Goal: Task Accomplishment & Management: Manage account settings

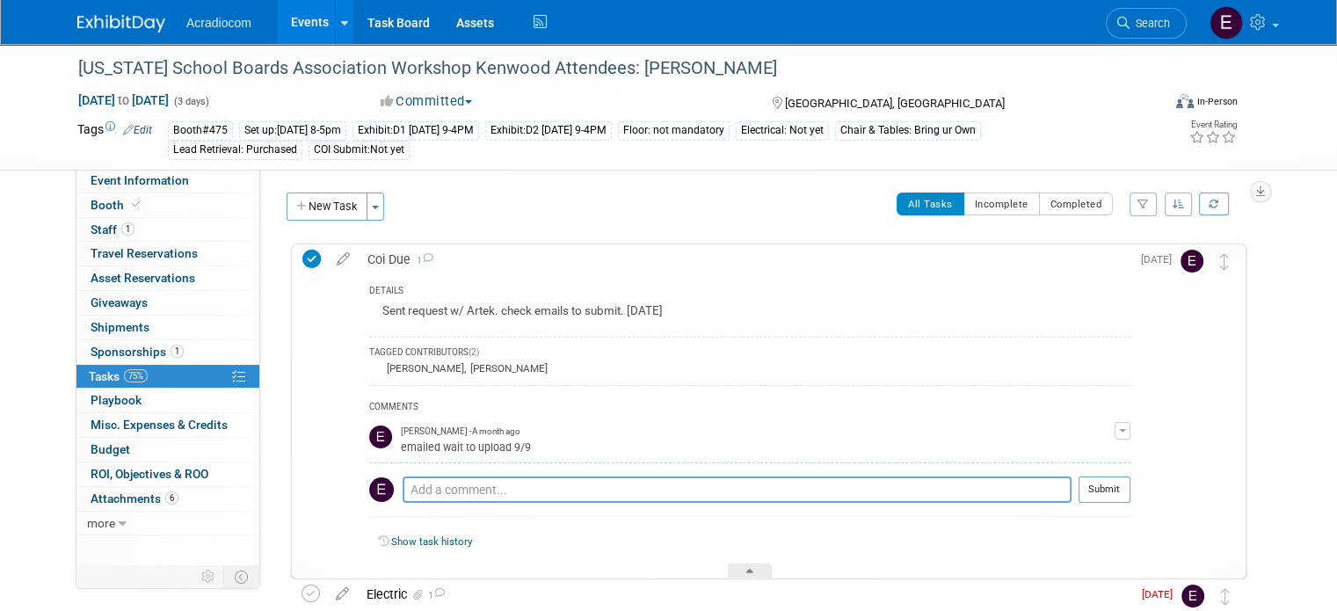
click at [114, 20] on img at bounding box center [121, 24] width 88 height 18
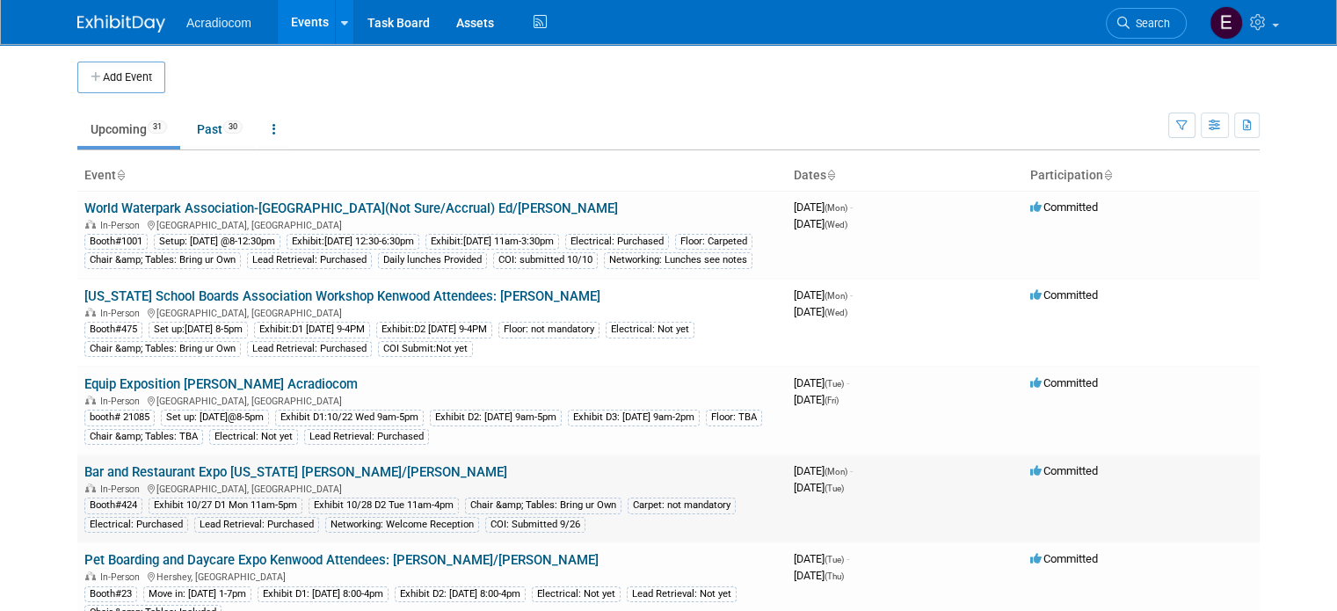
scroll to position [176, 0]
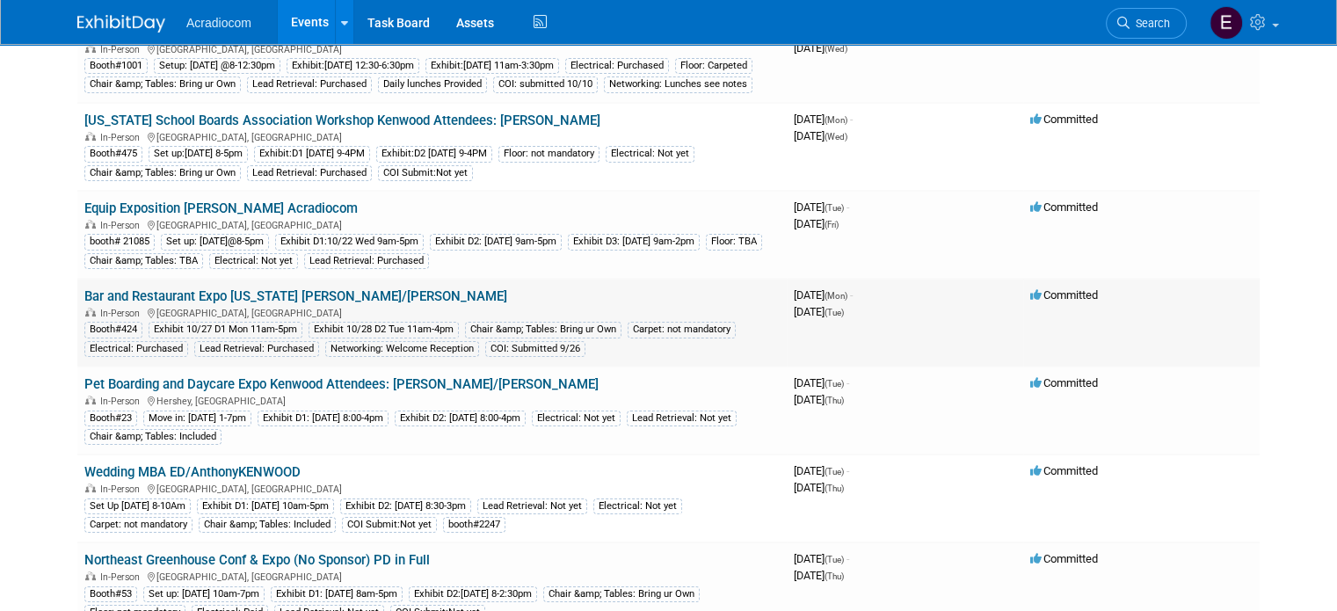
click at [248, 304] on link "Bar and Restaurant Expo [US_STATE] [PERSON_NAME]/[PERSON_NAME]" at bounding box center [295, 296] width 423 height 16
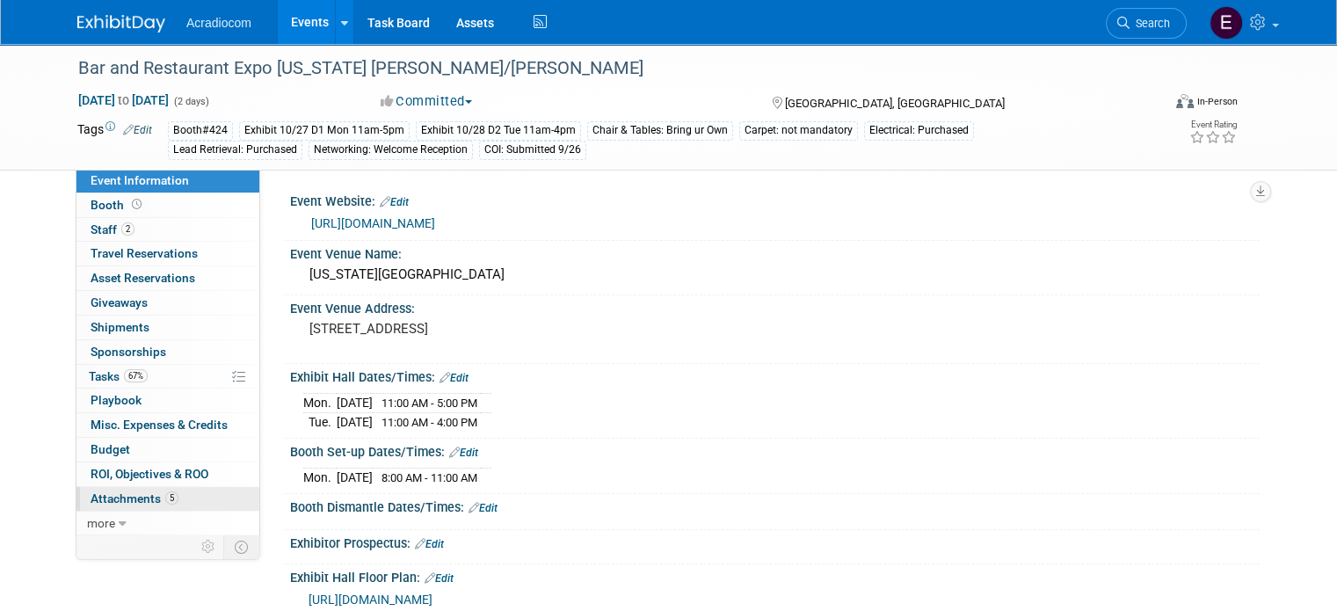
click at [120, 495] on span "Attachments 5" at bounding box center [135, 498] width 88 height 14
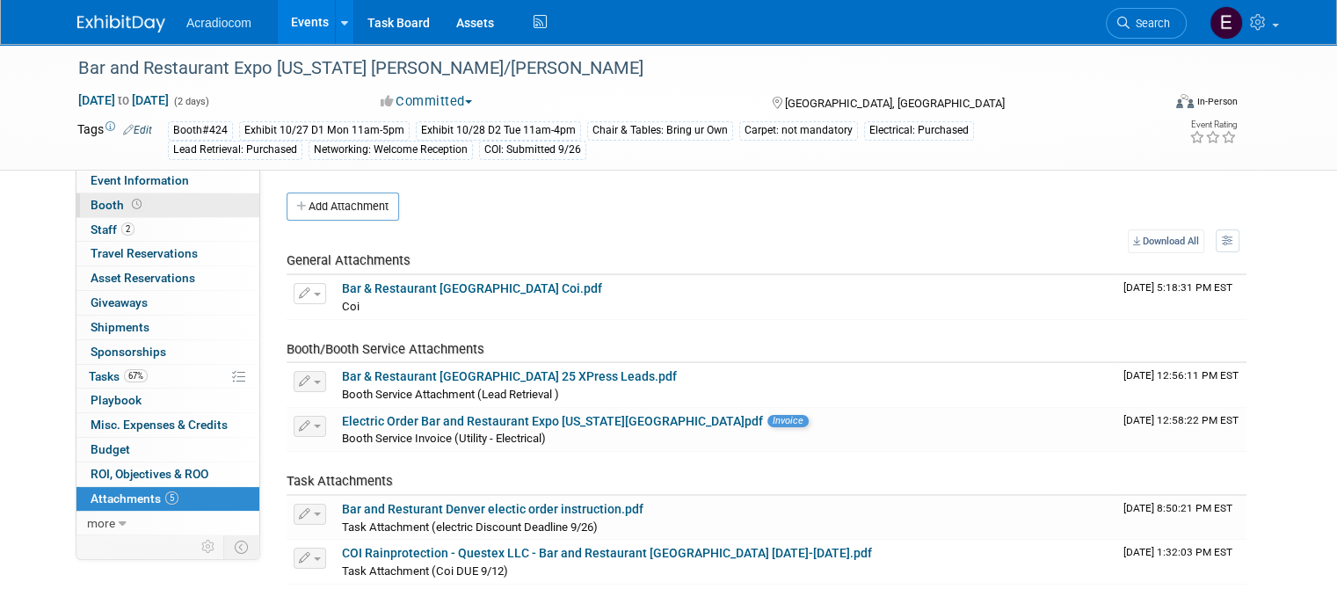
click at [131, 214] on link "Booth" at bounding box center [167, 205] width 183 height 24
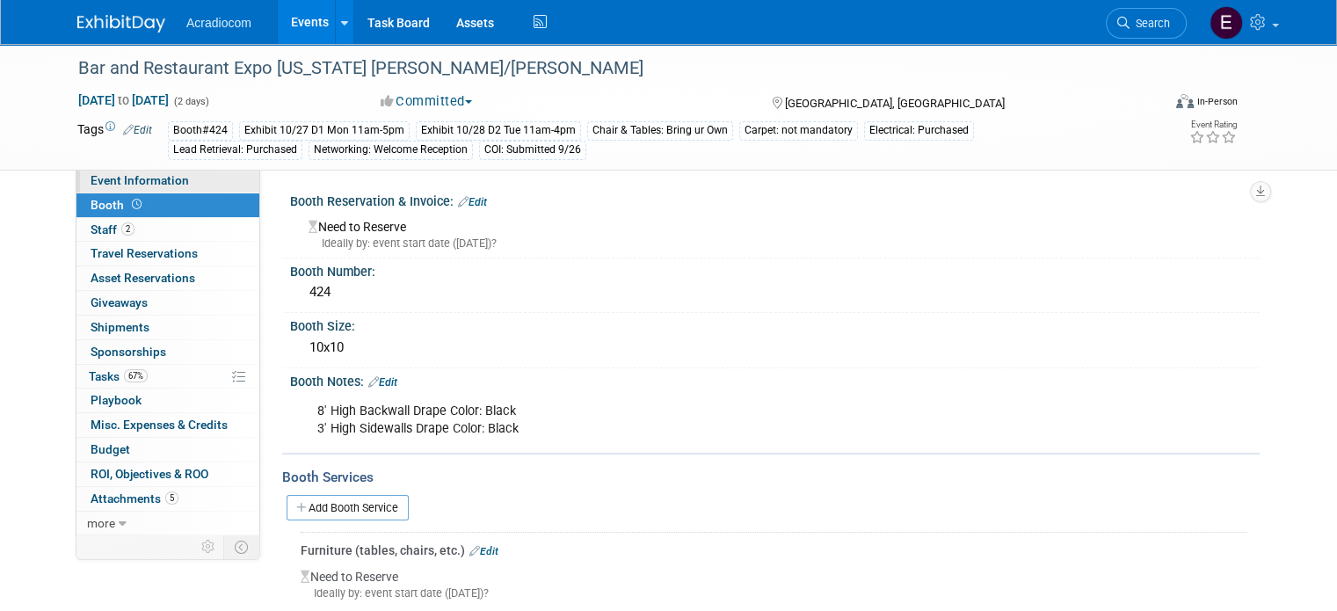
click at [200, 189] on link "Event Information" at bounding box center [167, 181] width 183 height 24
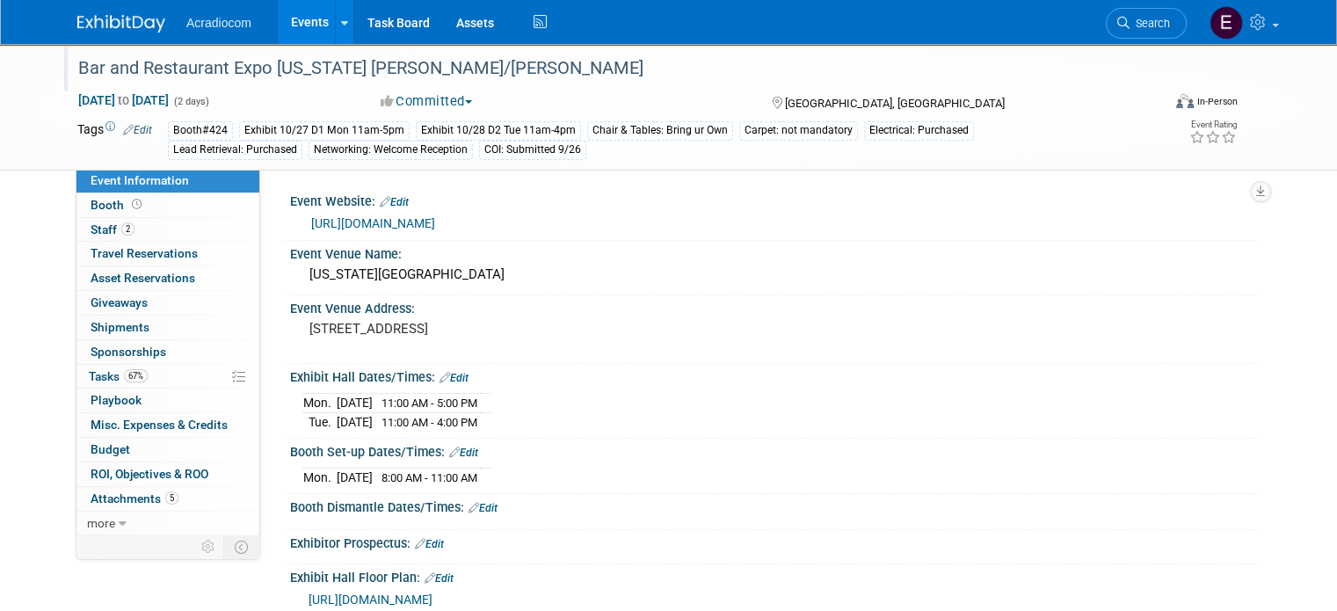
click at [340, 65] on div "Bar and Restaurant Expo [US_STATE] [PERSON_NAME]/[PERSON_NAME]" at bounding box center [605, 69] width 1067 height 32
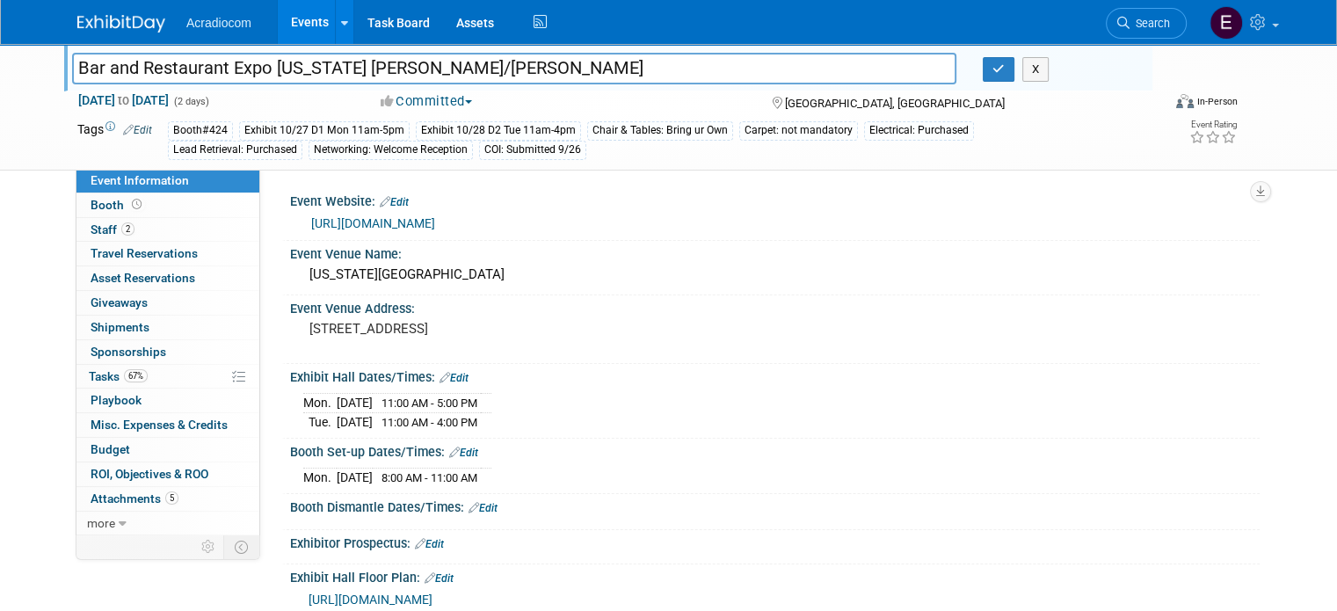
drag, startPoint x: 407, startPoint y: 69, endPoint x: 63, endPoint y: 45, distance: 344.6
click at [64, 45] on div "Bar and Restaurant Expo Colorado Kenwood Anthony/Mike Bar and Restaurant Expo C…" at bounding box center [608, 67] width 1088 height 47
click at [987, 96] on div "[GEOGRAPHIC_DATA], [GEOGRAPHIC_DATA]" at bounding box center [905, 101] width 271 height 21
click at [1002, 70] on icon "button" at bounding box center [998, 68] width 12 height 11
click at [116, 530] on link "more" at bounding box center [167, 524] width 183 height 24
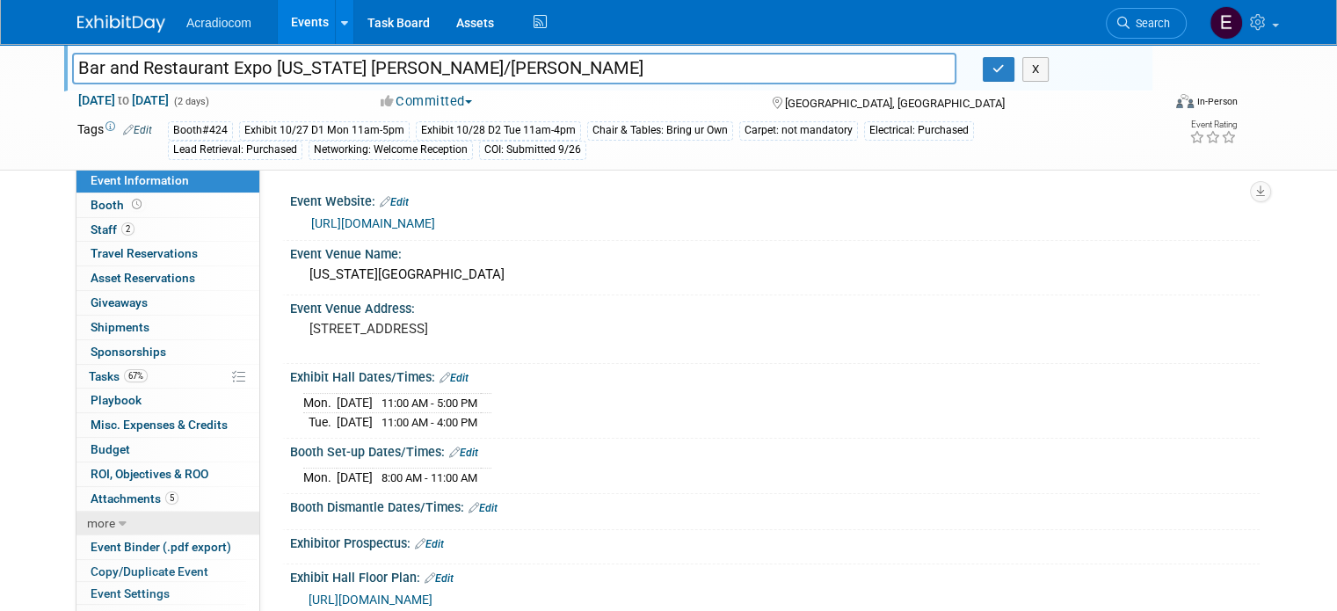
scroll to position [89, 0]
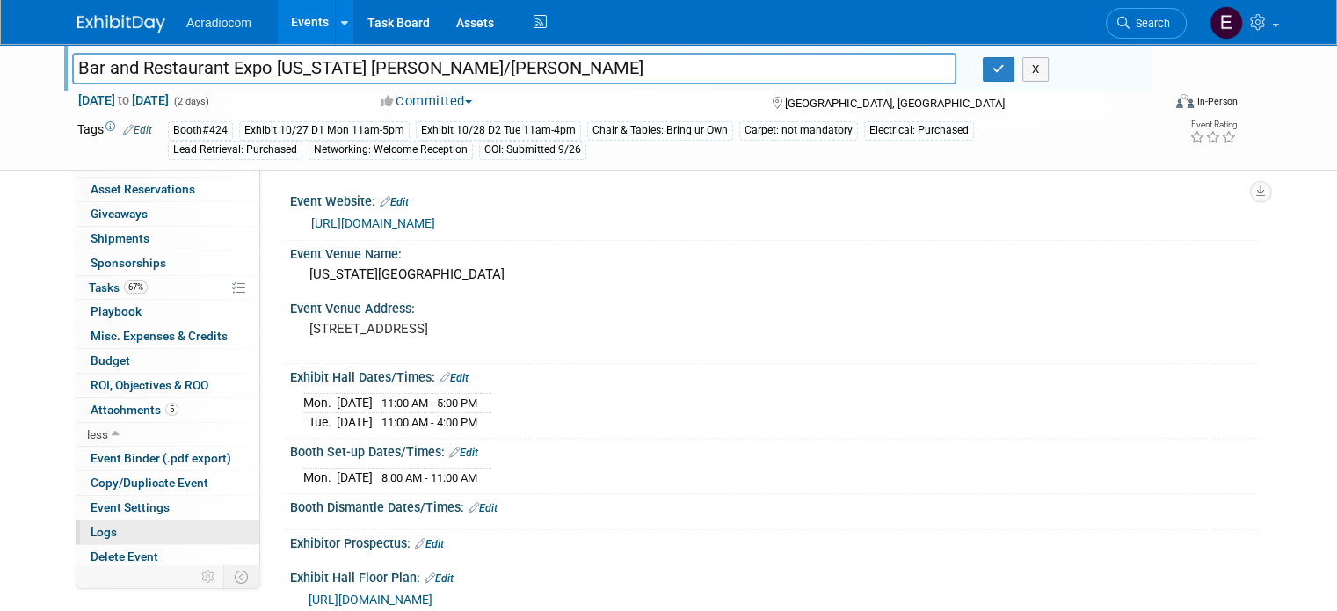
click at [131, 527] on link "Logs" at bounding box center [167, 532] width 183 height 24
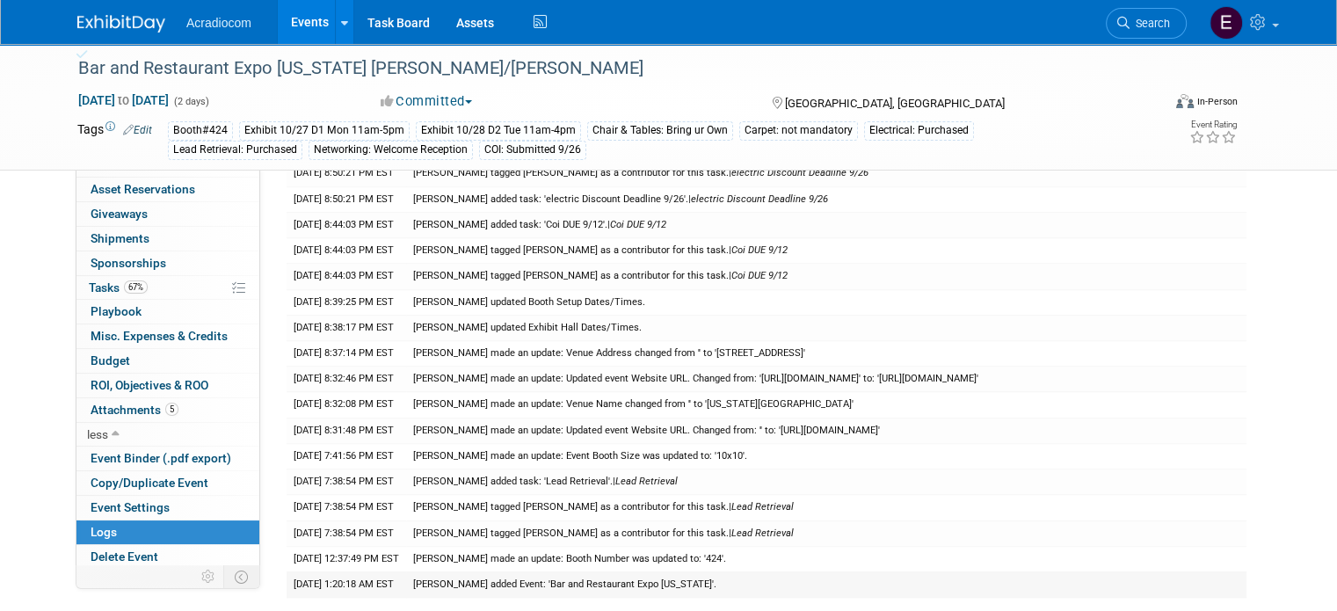
scroll to position [1459, 0]
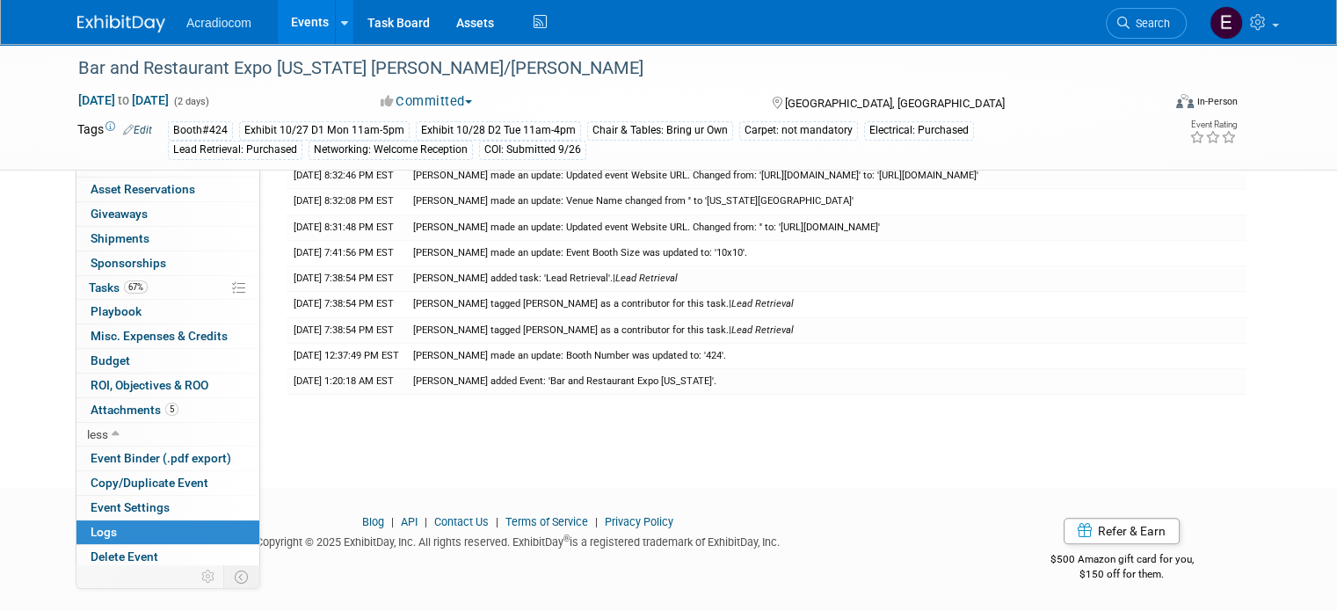
click at [150, 13] on link at bounding box center [131, 15] width 109 height 14
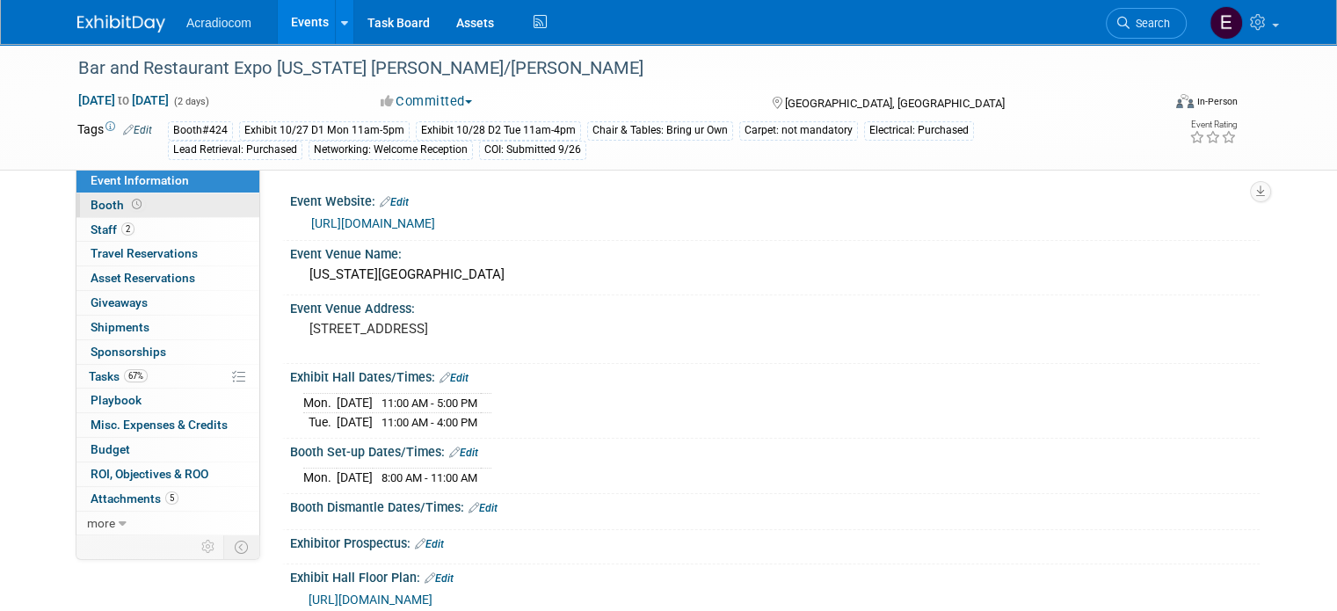
click at [166, 214] on link "Booth" at bounding box center [167, 205] width 183 height 24
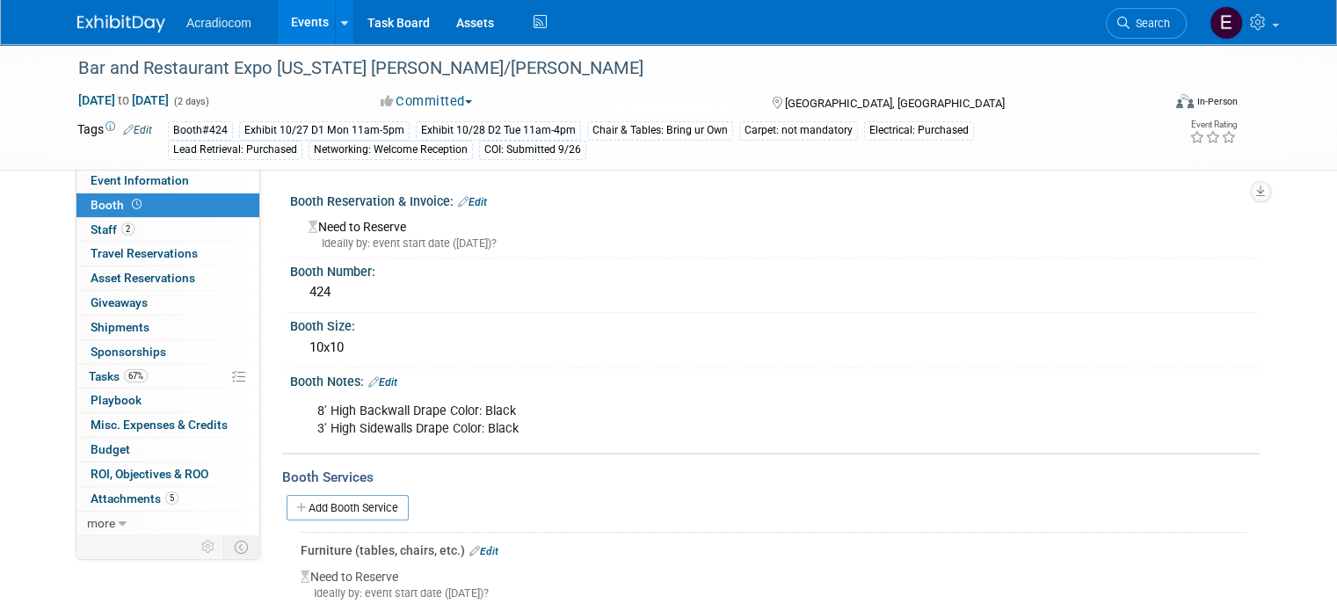
click at [473, 201] on link "Edit" at bounding box center [472, 202] width 29 height 12
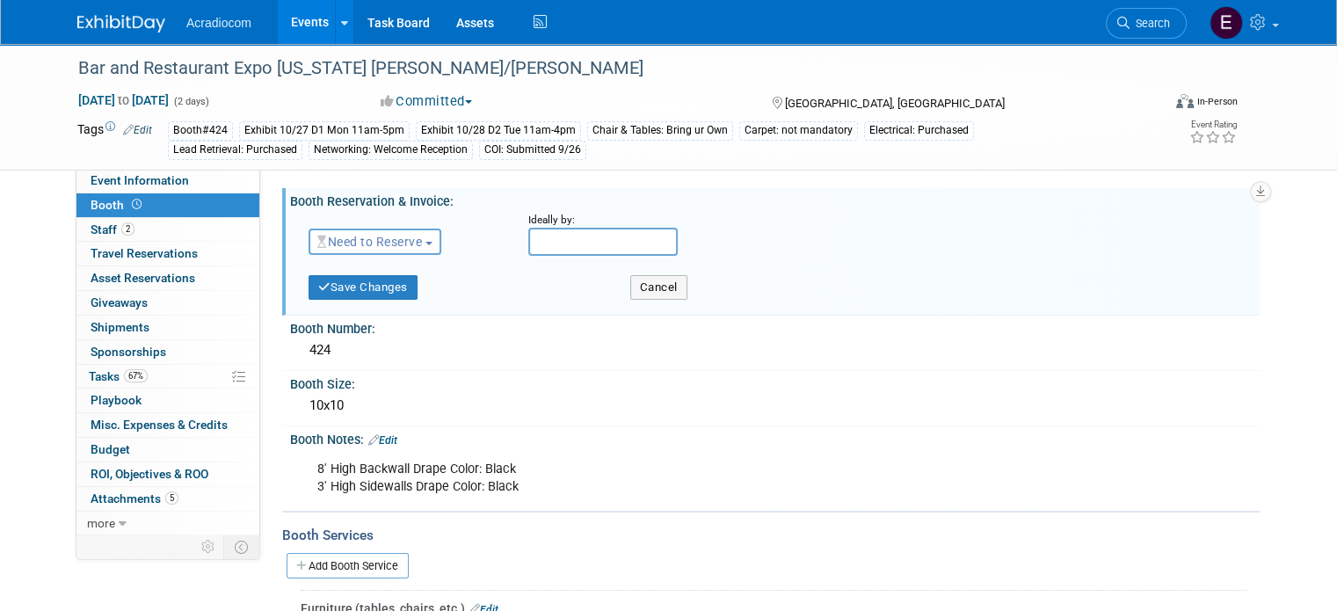
click at [410, 242] on span "Need to Reserve" at bounding box center [369, 242] width 105 height 14
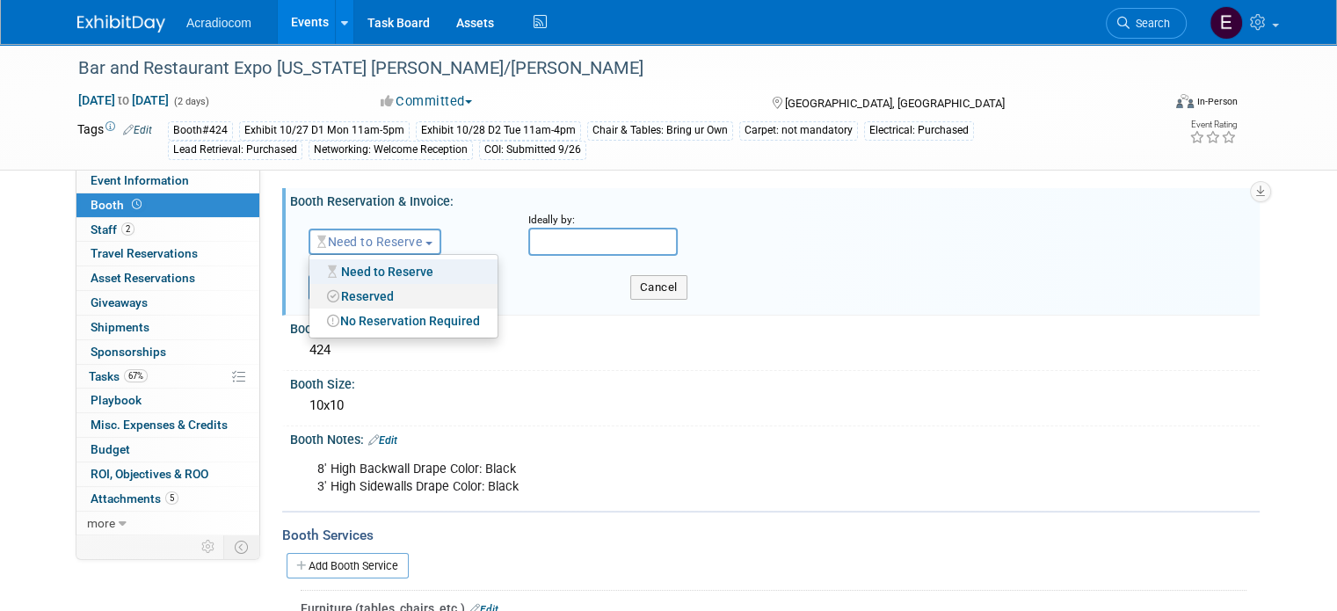
click at [388, 300] on link "Reserved" at bounding box center [403, 296] width 188 height 25
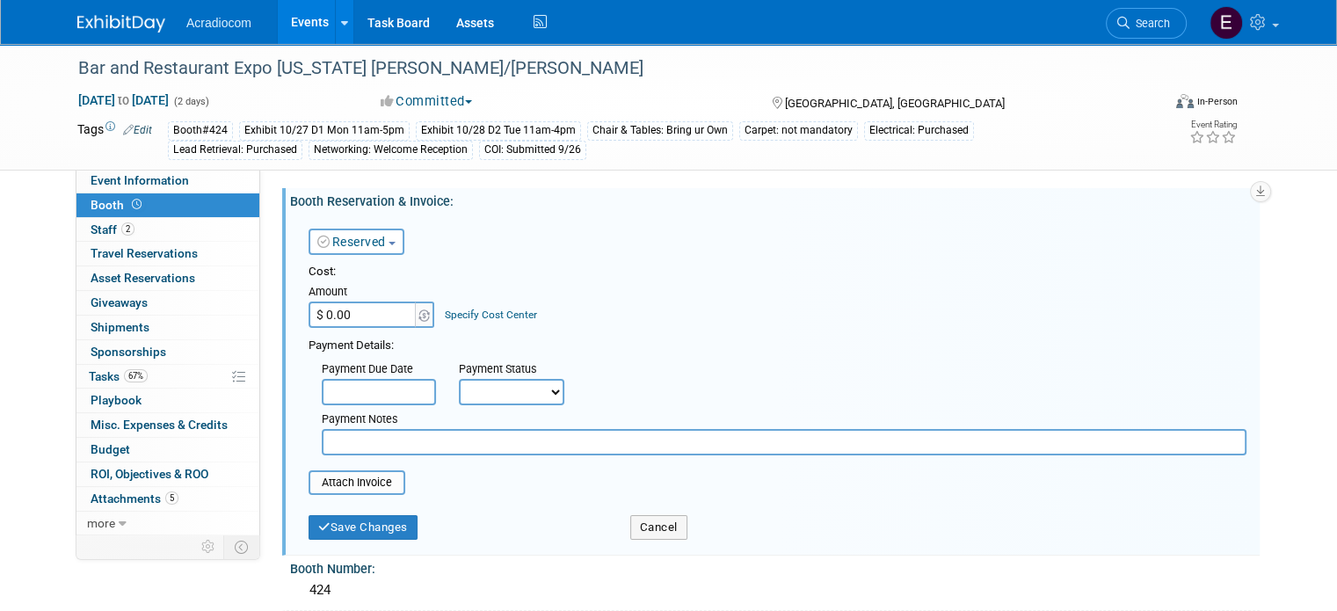
click at [369, 313] on input "$ 0.00" at bounding box center [364, 314] width 110 height 26
type input "$ 4,300.00"
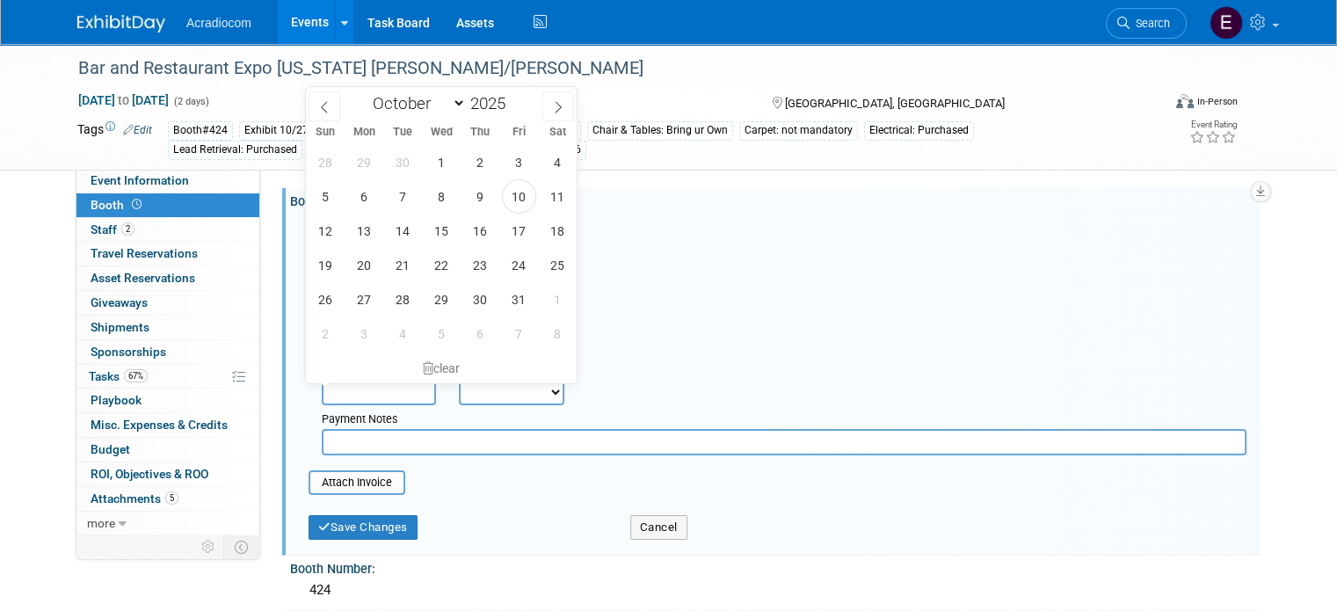
click at [390, 392] on input "text" at bounding box center [379, 392] width 114 height 26
click at [425, 104] on select "January February March April May June July August September October November De…" at bounding box center [415, 103] width 101 height 22
click at [365, 92] on select "January February March April May June July August September October November De…" at bounding box center [415, 103] width 101 height 22
click at [523, 99] on div "January February March April May June July August September October November De…" at bounding box center [441, 102] width 203 height 30
click at [505, 99] on input "2025" at bounding box center [492, 103] width 53 height 20
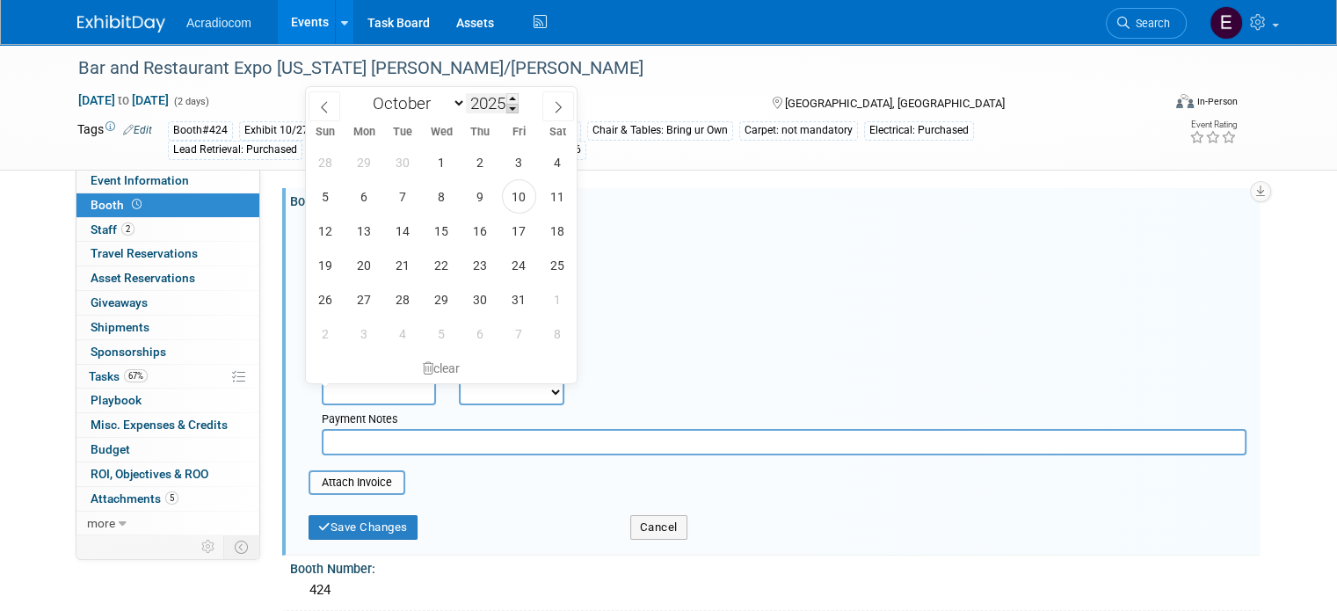
click at [517, 105] on span at bounding box center [512, 109] width 12 height 11
type input "2024"
click at [475, 192] on span "10" at bounding box center [480, 196] width 34 height 34
click at [452, 296] on span "30" at bounding box center [442, 299] width 34 height 34
type input "Oct 30, 2024"
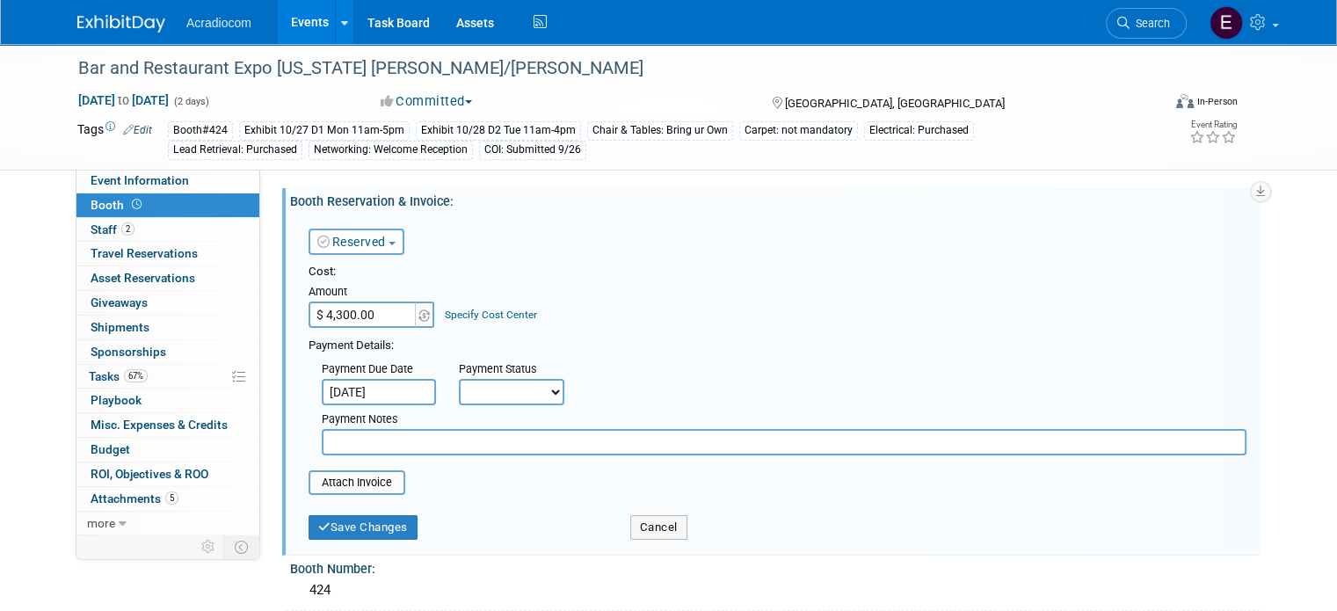
click at [503, 395] on select "Not Paid Yet Partially Paid Paid in Full" at bounding box center [511, 392] width 105 height 26
click at [459, 379] on select "Not Paid Yet Partially Paid Paid in Full" at bounding box center [511, 392] width 105 height 26
click at [539, 388] on select "Not Paid Yet Partially Paid Paid in Full" at bounding box center [511, 392] width 105 height 26
select select "1"
click at [459, 379] on select "Not Paid Yet Partially Paid Paid in Full" at bounding box center [511, 392] width 105 height 26
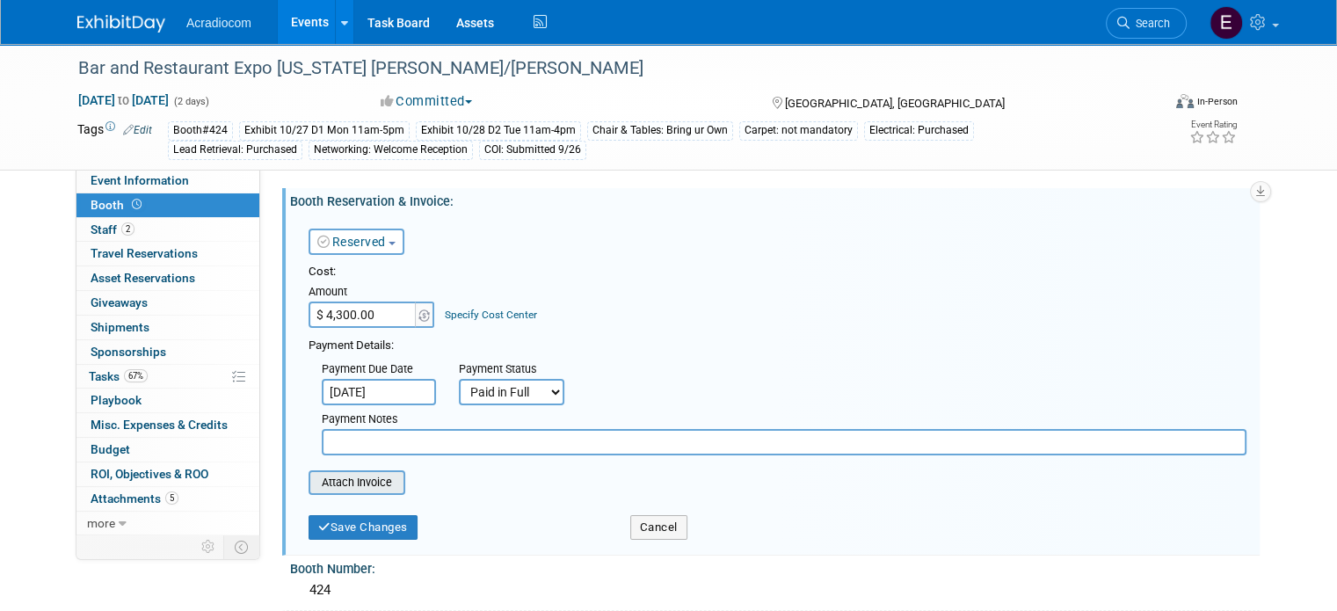
click at [359, 488] on input "file" at bounding box center [298, 482] width 209 height 21
